Goal: Task Accomplishment & Management: Use online tool/utility

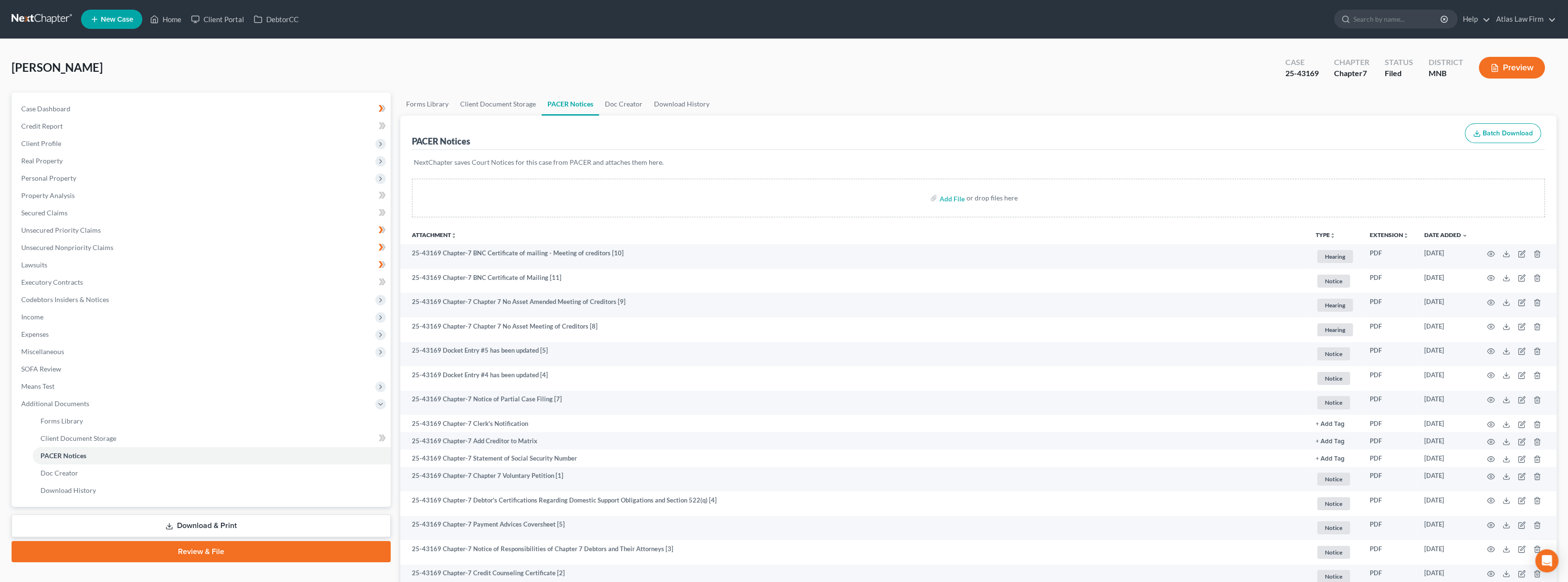
click at [53, 11] on link at bounding box center [42, 19] width 62 height 17
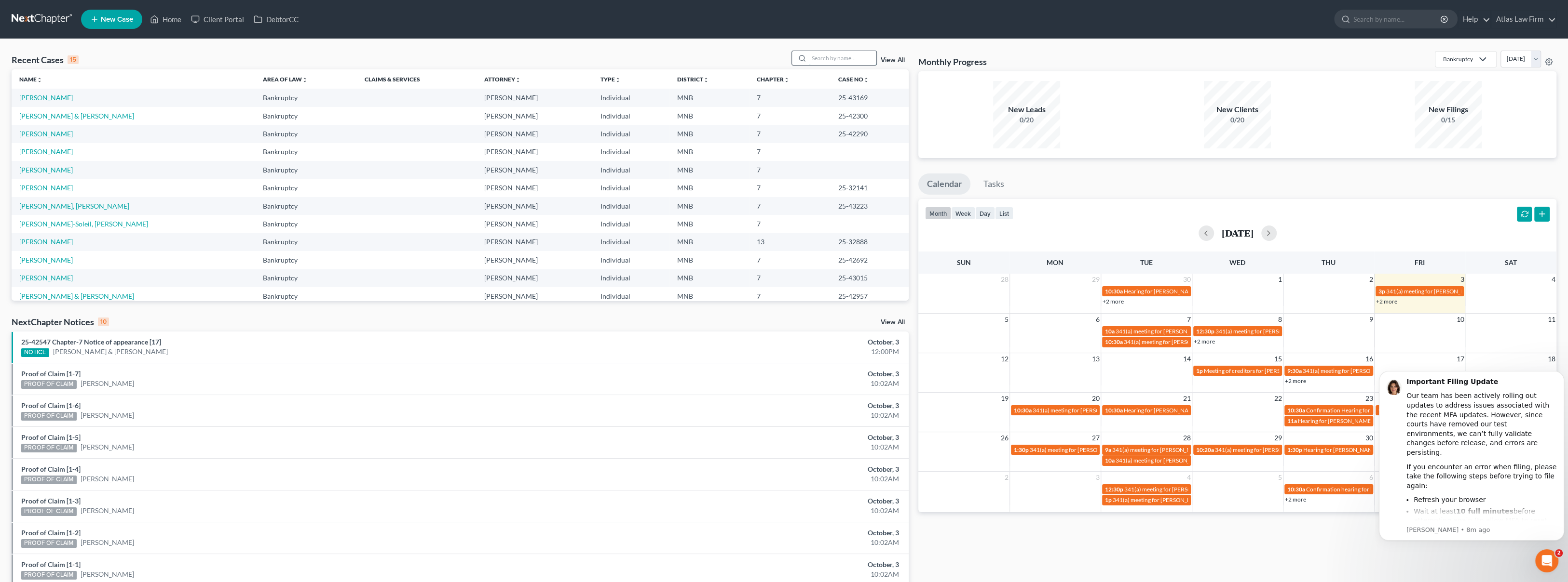
click at [855, 61] on input "search" at bounding box center [842, 58] width 67 height 14
type input "scaramuzza"
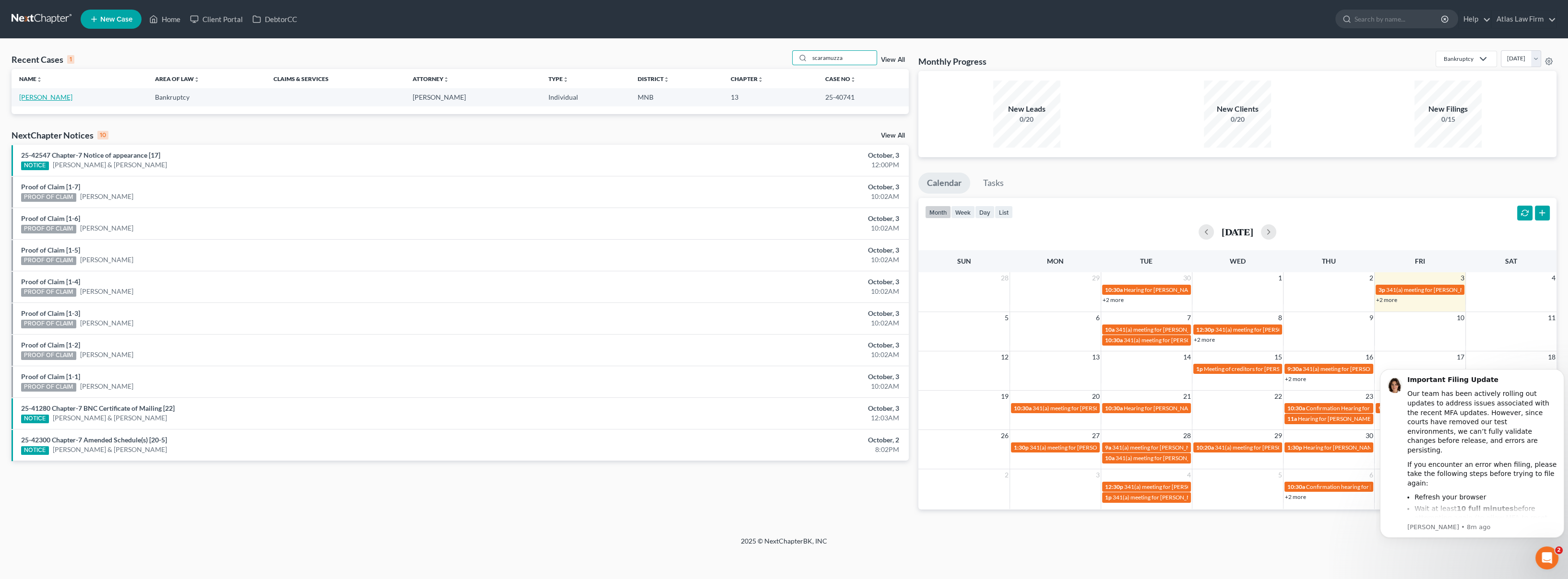
click at [41, 96] on link "[PERSON_NAME]" at bounding box center [46, 97] width 53 height 8
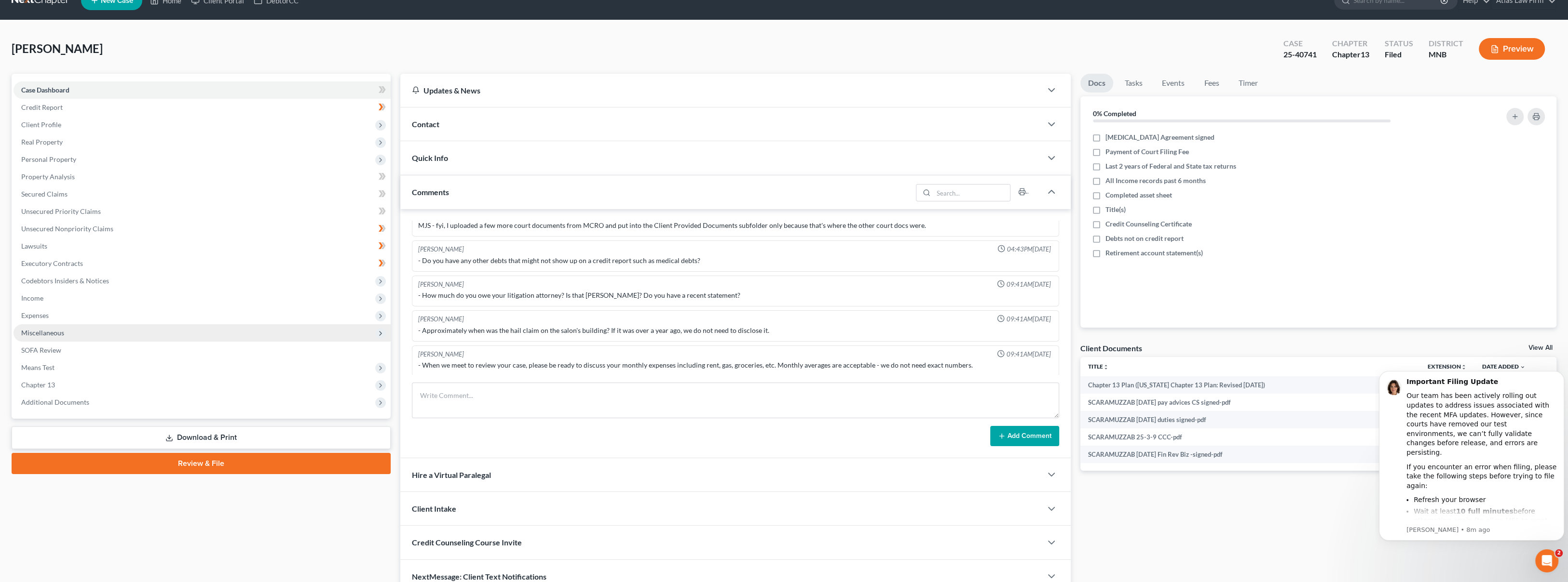
scroll to position [53, 0]
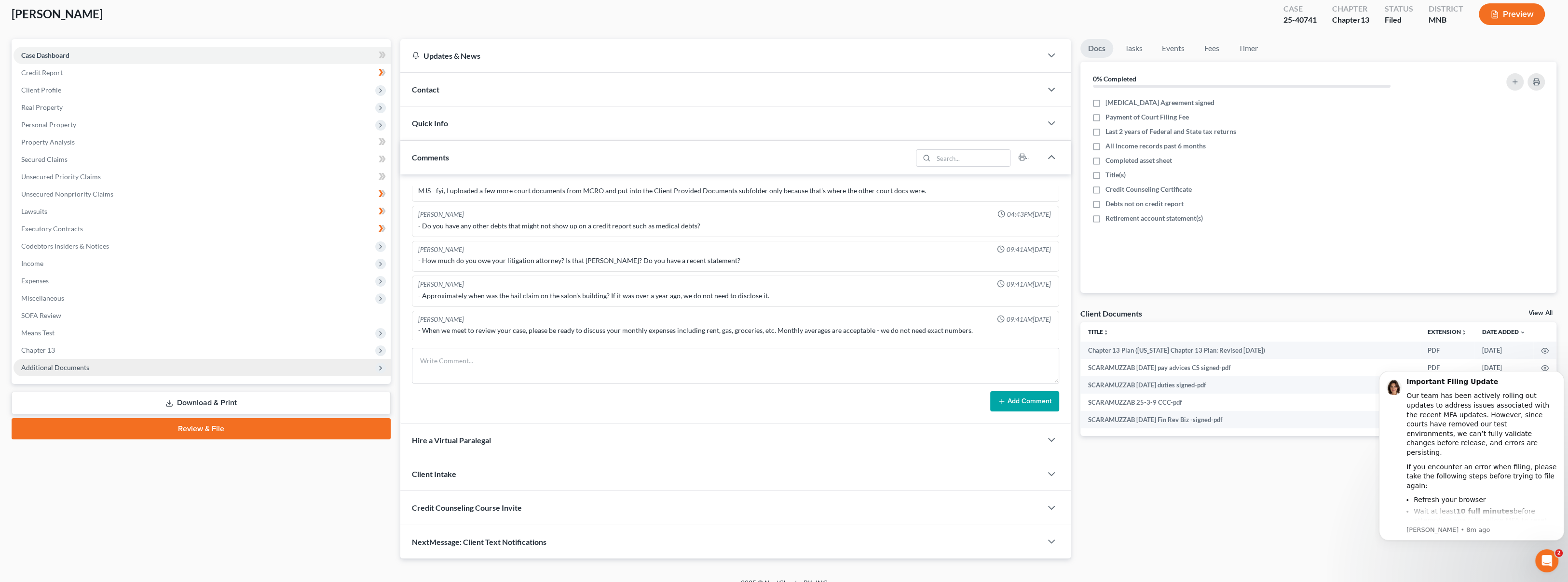
click at [122, 363] on span "Additional Documents" at bounding box center [202, 367] width 377 height 17
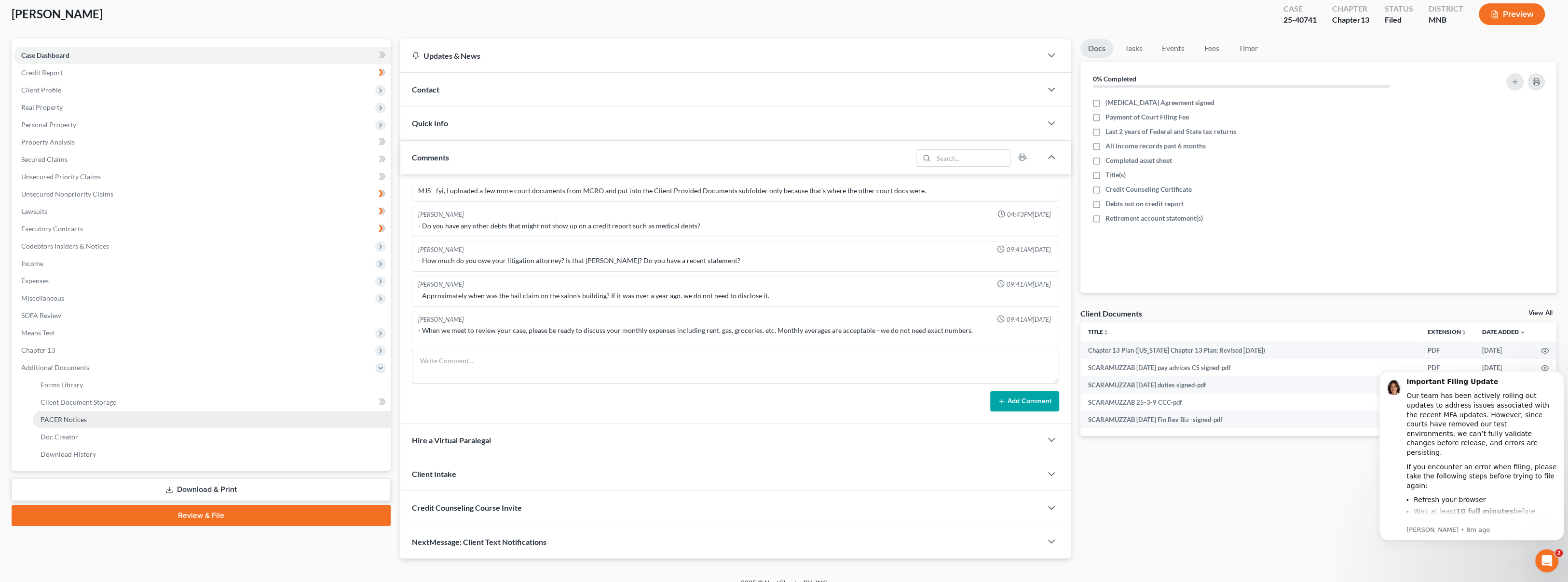
click at [133, 412] on link "PACER Notices" at bounding box center [212, 419] width 358 height 17
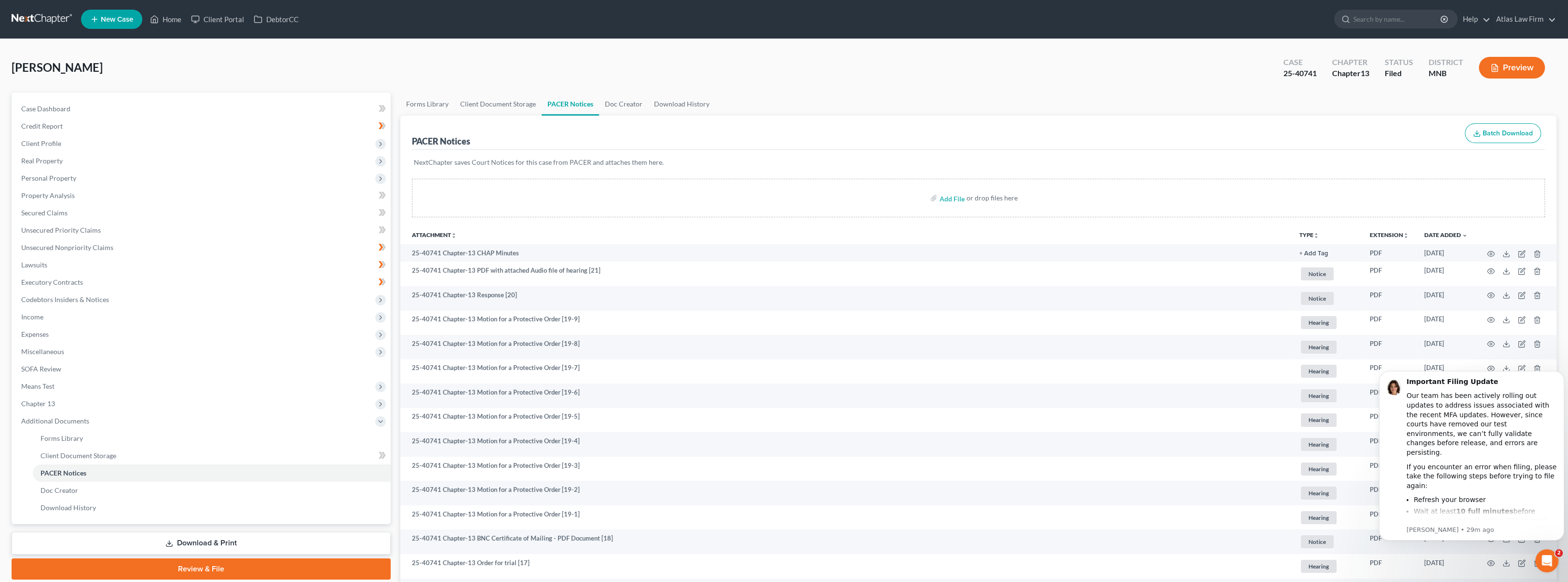
click at [1520, 67] on button "Preview" at bounding box center [1512, 67] width 66 height 21
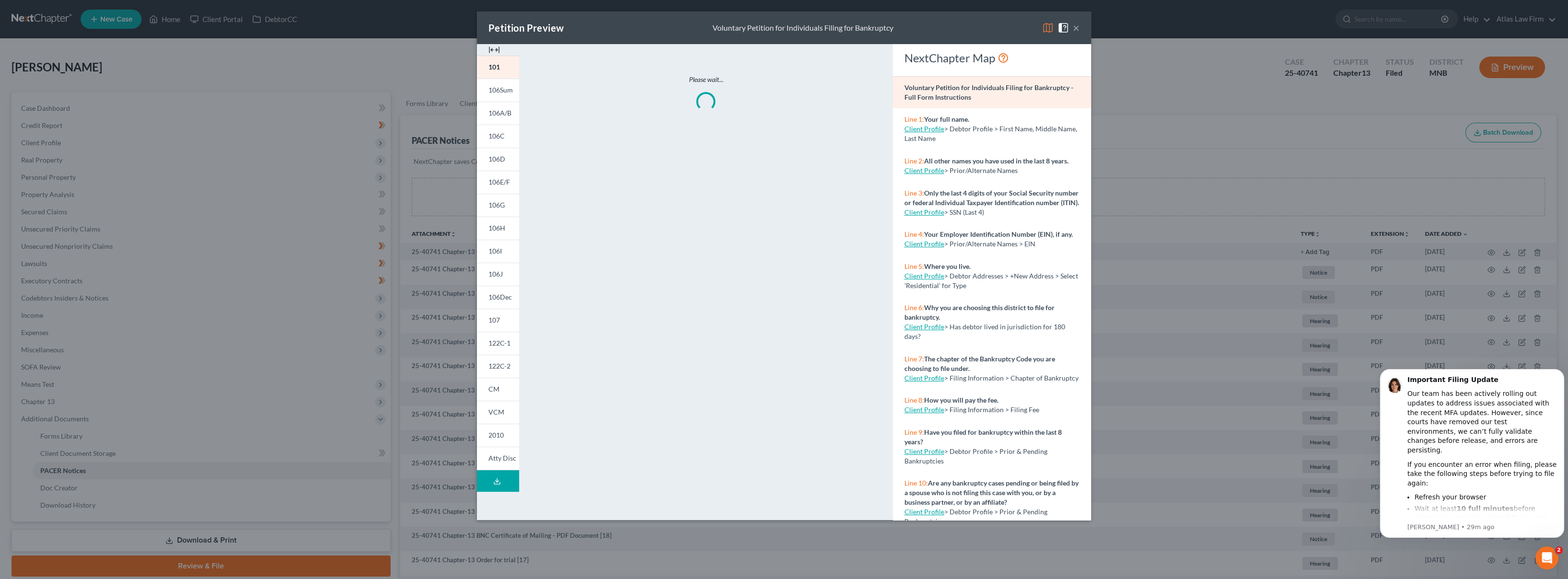
click at [1048, 24] on img at bounding box center [1048, 27] width 12 height 12
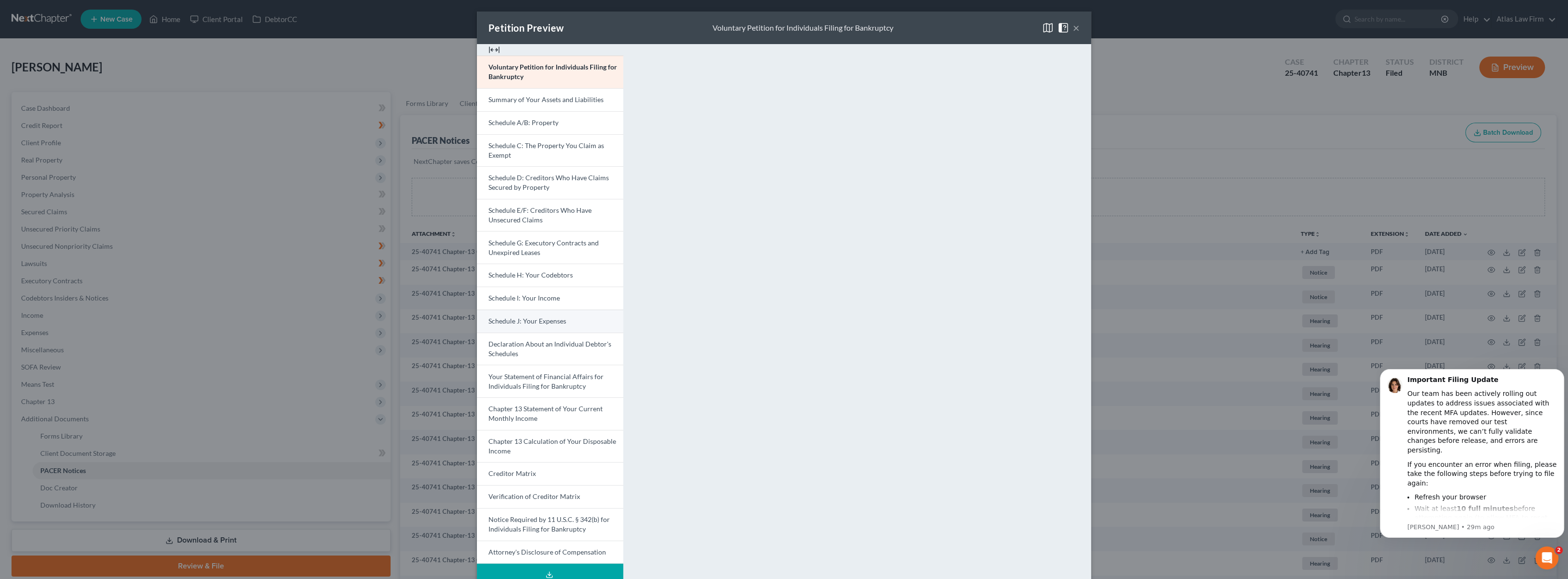
click at [544, 321] on span "Schedule J: Your Expenses" at bounding box center [527, 321] width 78 height 8
click at [1075, 24] on button "×" at bounding box center [1076, 27] width 7 height 12
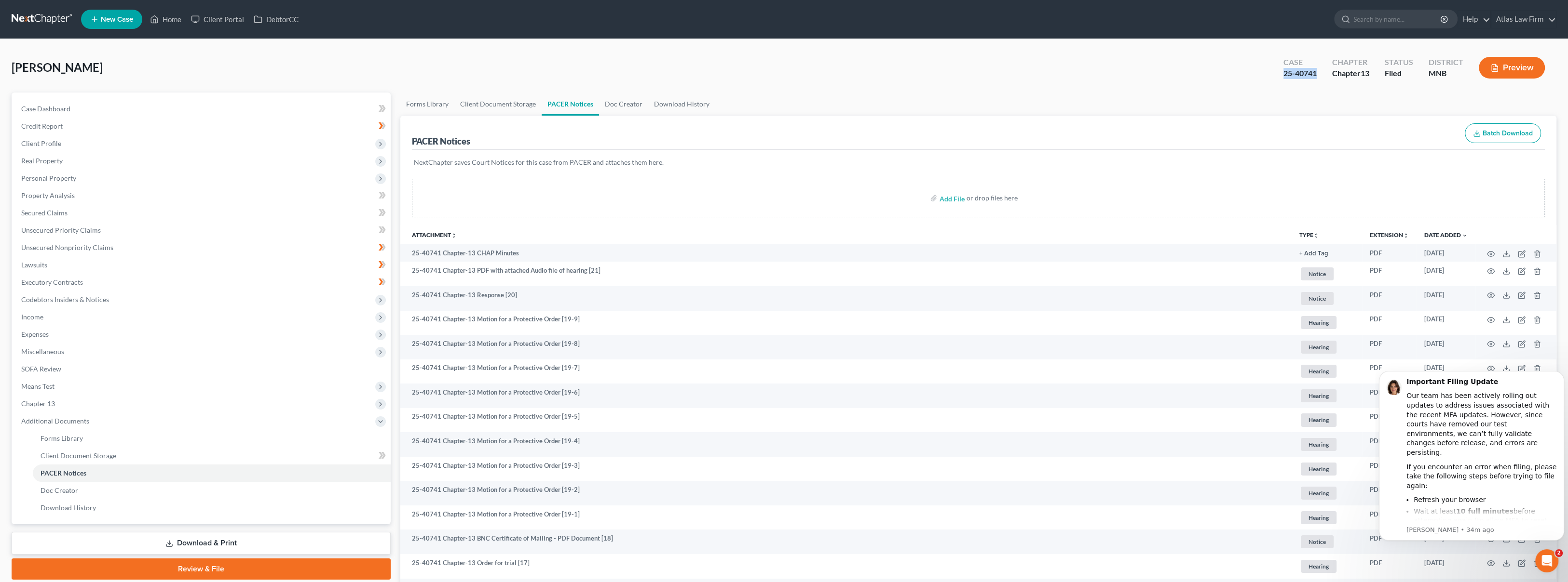
drag, startPoint x: 1321, startPoint y: 74, endPoint x: 1281, endPoint y: 84, distance: 41.2
click at [1281, 84] on div "Case 25-40741 Chapter Chapter 13 Status Filed District [GEOGRAPHIC_DATA] Preview" at bounding box center [1414, 68] width 284 height 34
copy div "25-40741"
